Goal: Transaction & Acquisition: Purchase product/service

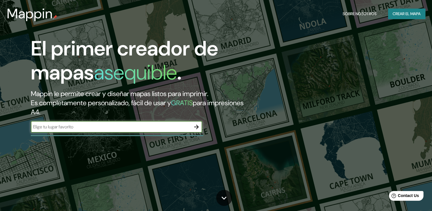
click at [401, 13] on font "Crear el mapa" at bounding box center [407, 13] width 28 height 7
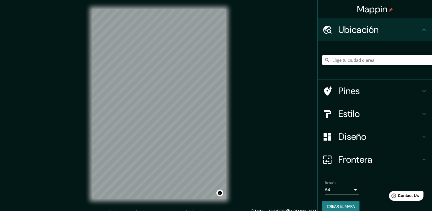
click at [356, 61] on input "Elige tu ciudad o área" at bounding box center [377, 60] width 110 height 10
click at [382, 63] on input "Elige tu ciudad o área" at bounding box center [377, 60] width 110 height 10
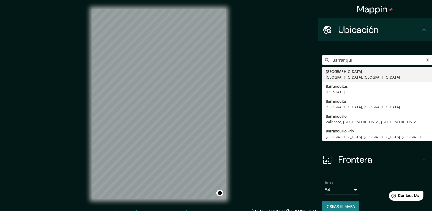
type input "[GEOGRAPHIC_DATA], [GEOGRAPHIC_DATA], [GEOGRAPHIC_DATA]"
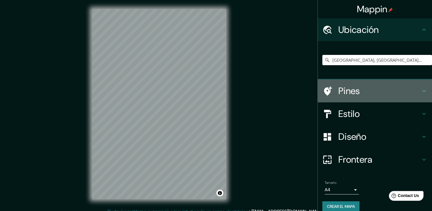
click at [388, 91] on h4 "Pines" at bounding box center [379, 90] width 82 height 11
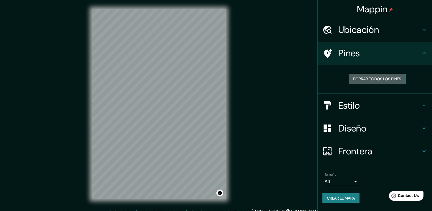
click at [386, 81] on font "Borrar todos los pines" at bounding box center [377, 78] width 48 height 7
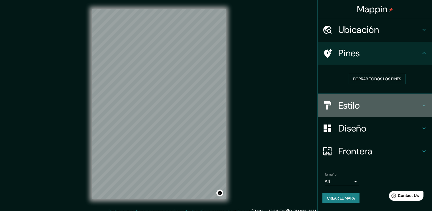
click at [395, 106] on h4 "Estilo" at bounding box center [379, 105] width 82 height 11
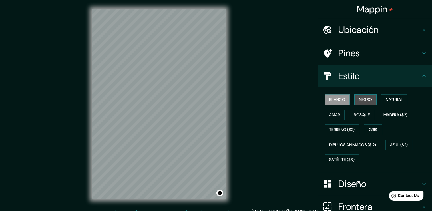
click at [359, 100] on font "Negro" at bounding box center [365, 99] width 13 height 7
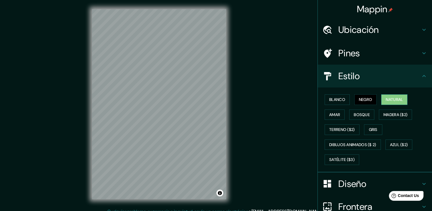
click at [381, 101] on button "Natural" at bounding box center [394, 99] width 26 height 11
click at [336, 100] on font "Blanco" at bounding box center [337, 99] width 16 height 7
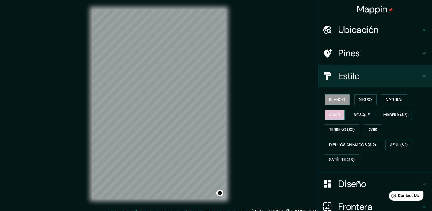
click at [334, 112] on font "Amar" at bounding box center [334, 114] width 11 height 7
click at [356, 113] on font "Bosque" at bounding box center [362, 114] width 16 height 7
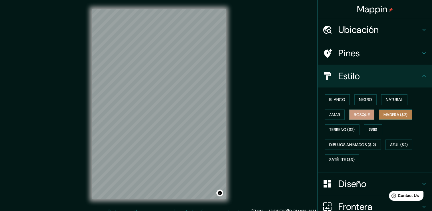
click at [388, 113] on font "Madera ($2)" at bounding box center [395, 114] width 24 height 7
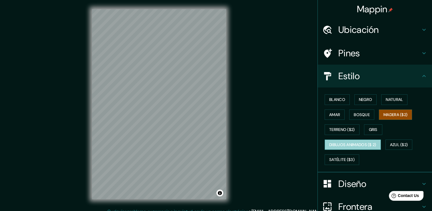
click at [346, 144] on font "Dibujos animados ($ 2)" at bounding box center [352, 144] width 47 height 7
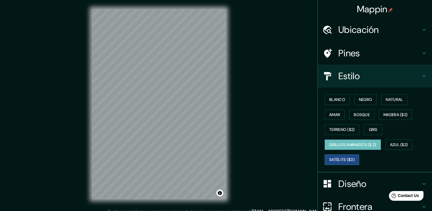
click at [337, 161] on font "Satélite ($3)" at bounding box center [341, 159] width 25 height 7
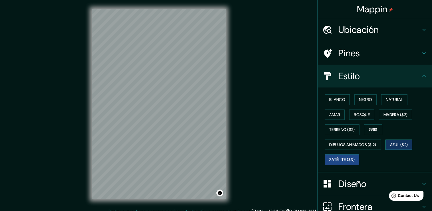
click at [399, 143] on font "Azul ($2)" at bounding box center [399, 144] width 18 height 7
click at [335, 99] on font "Blanco" at bounding box center [337, 99] width 16 height 7
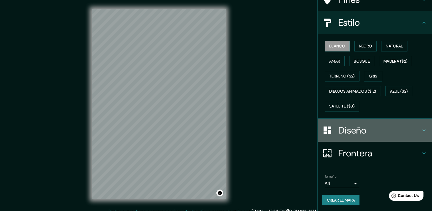
click at [357, 126] on h4 "Diseño" at bounding box center [379, 129] width 82 height 11
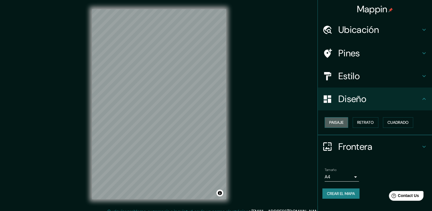
click at [339, 124] on font "Paisaje" at bounding box center [336, 122] width 14 height 7
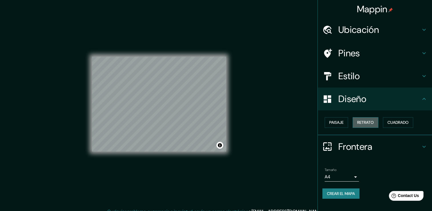
click at [374, 123] on font "Retrato" at bounding box center [365, 122] width 17 height 7
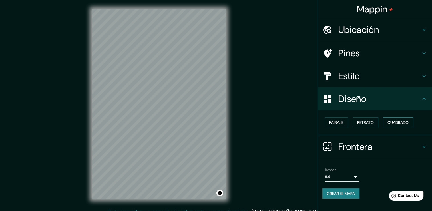
click at [400, 122] on font "Cuadrado" at bounding box center [397, 122] width 21 height 7
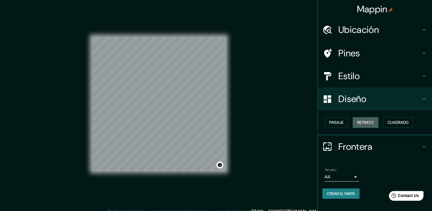
click at [364, 123] on font "Retrato" at bounding box center [365, 122] width 17 height 7
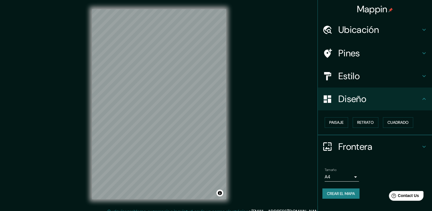
click at [355, 144] on h4 "Frontera" at bounding box center [379, 146] width 82 height 11
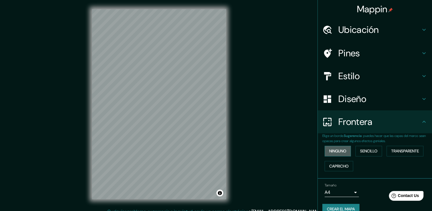
click at [336, 152] on font "Ninguno" at bounding box center [337, 150] width 17 height 7
click at [369, 152] on font "Sencillo" at bounding box center [368, 150] width 17 height 7
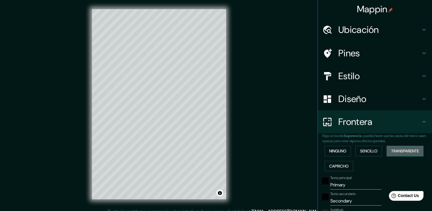
click at [387, 152] on button "Transparente" at bounding box center [405, 151] width 37 height 11
click at [332, 166] on font "Capricho" at bounding box center [338, 165] width 19 height 7
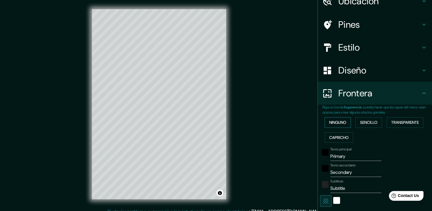
click at [332, 124] on font "Ninguno" at bounding box center [337, 122] width 17 height 7
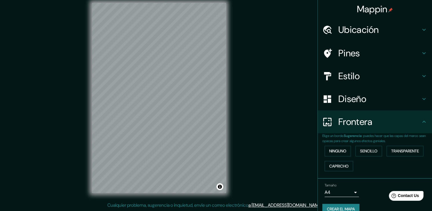
click at [354, 50] on h4 "Pines" at bounding box center [379, 52] width 82 height 11
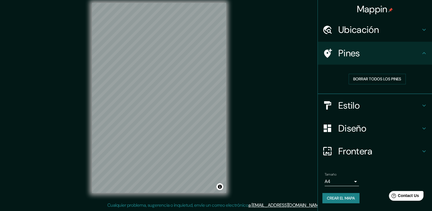
click at [355, 107] on h4 "Estilo" at bounding box center [379, 105] width 82 height 11
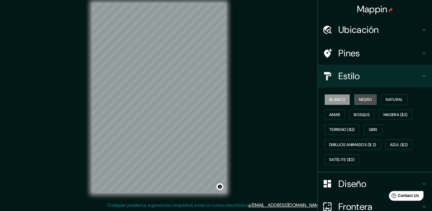
click at [363, 104] on button "Negro" at bounding box center [365, 99] width 23 height 11
click at [336, 103] on button "Blanco" at bounding box center [337, 99] width 25 height 11
click at [389, 102] on font "Natural" at bounding box center [394, 99] width 17 height 7
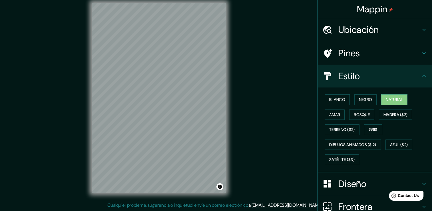
click at [283, 143] on div "Mappin Ubicación Barranquilla, [GEOGRAPHIC_DATA], [GEOGRAPHIC_DATA] Pines Estil…" at bounding box center [216, 102] width 432 height 217
